Goal: Task Accomplishment & Management: Manage account settings

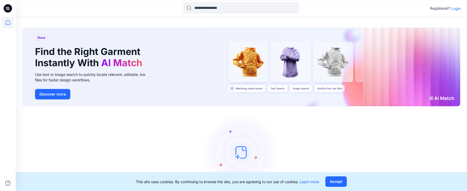
click at [459, 9] on p "Login" at bounding box center [455, 8] width 9 height 5
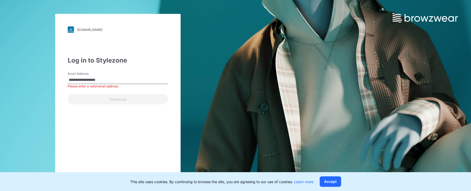
type input "**********"
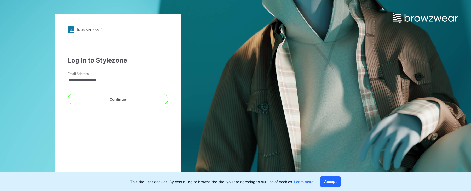
click at [68, 94] on button "Continue" at bounding box center [118, 99] width 100 height 10
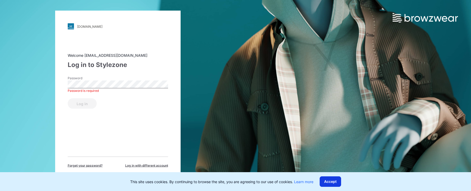
click at [336, 179] on button "Accept" at bounding box center [329, 181] width 21 height 10
